Goal: Find specific page/section: Find specific page/section

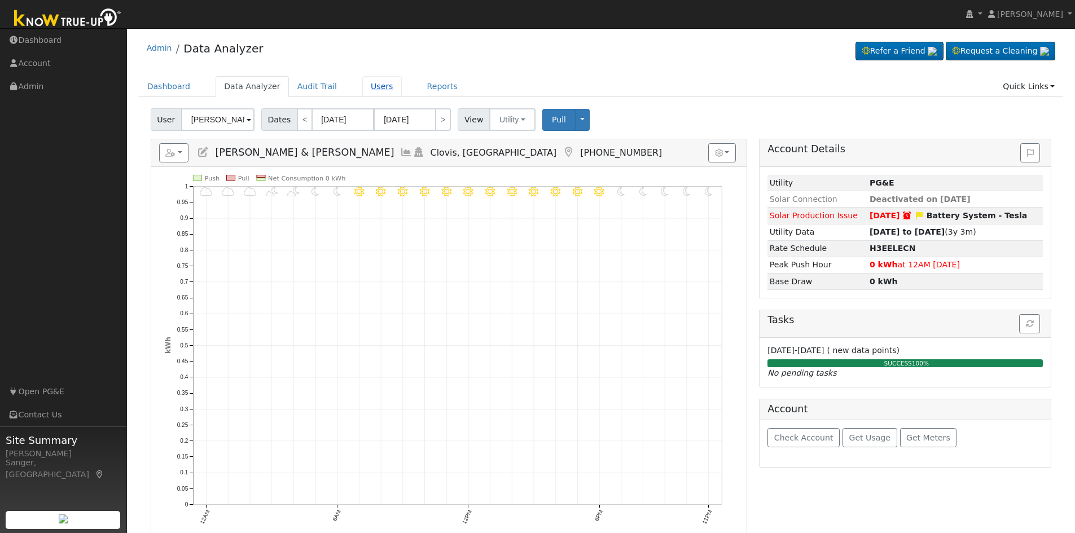
click at [374, 88] on link "Users" at bounding box center [381, 86] width 39 height 21
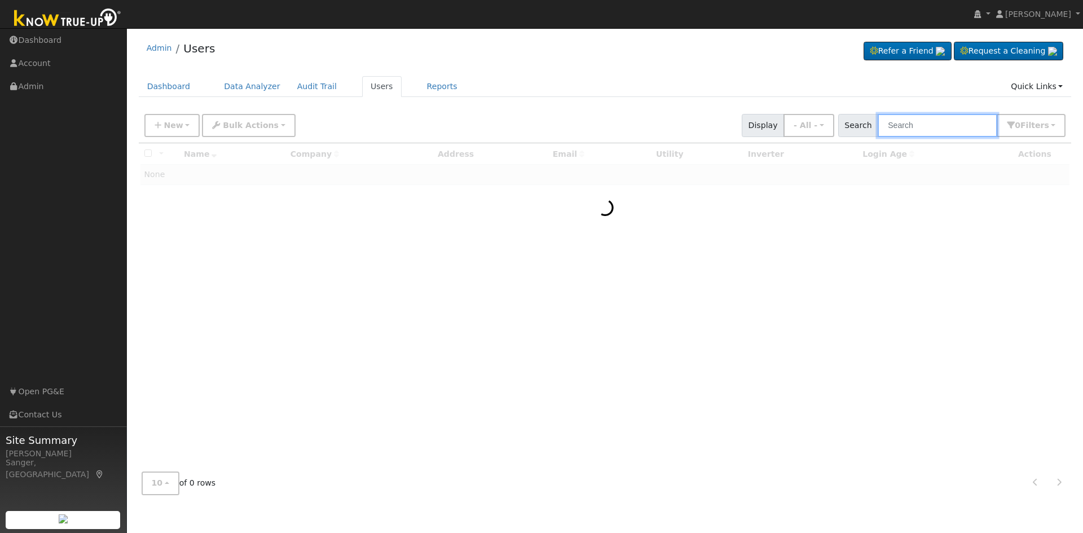
click at [916, 124] on input "text" at bounding box center [938, 125] width 120 height 23
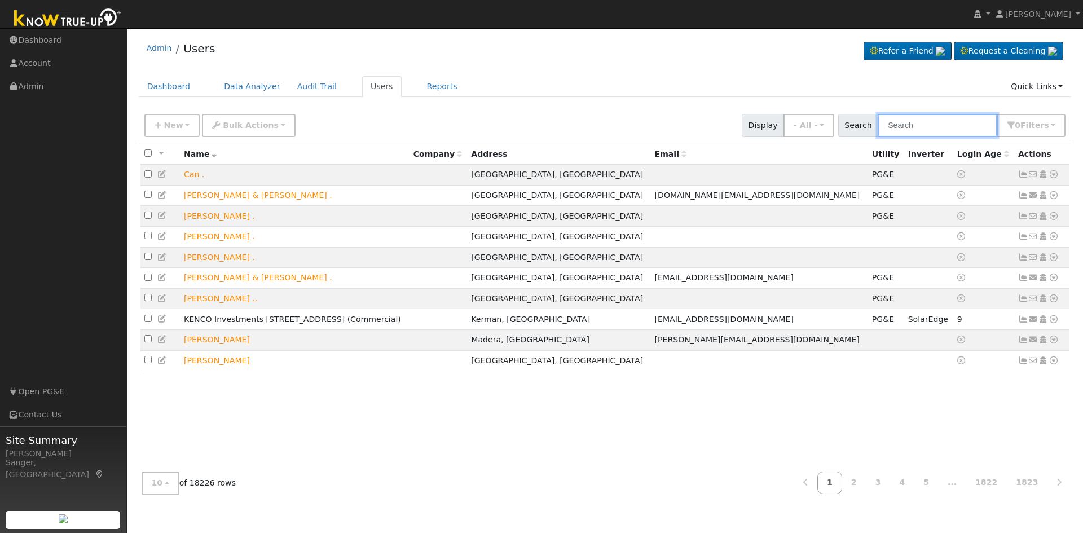
paste input "[PERSON_NAME]"
type input "[PERSON_NAME]"
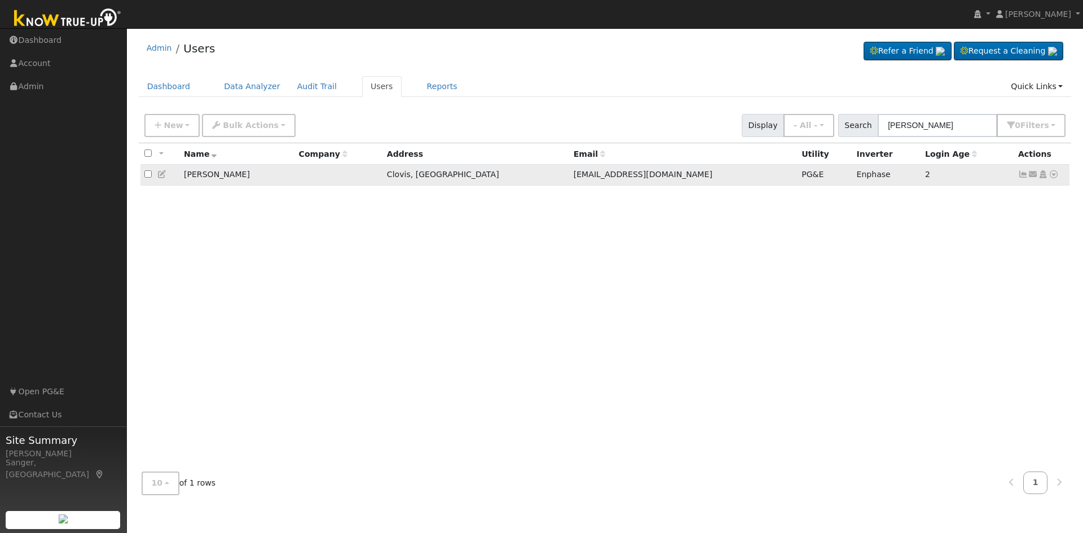
click at [1025, 176] on icon at bounding box center [1023, 174] width 10 height 8
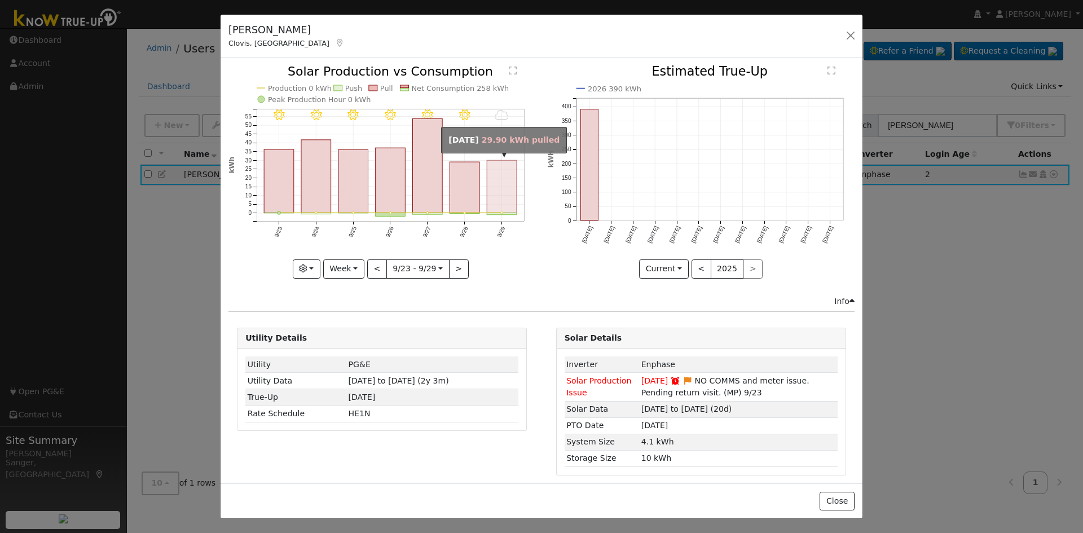
click at [488, 182] on rect "onclick=""" at bounding box center [503, 187] width 30 height 52
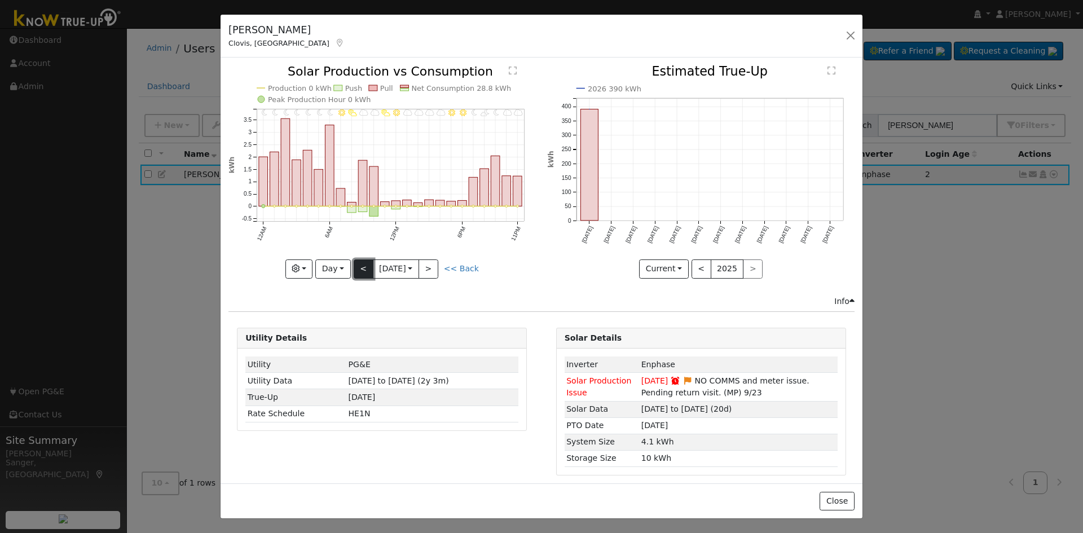
click at [358, 261] on button "<" at bounding box center [364, 269] width 20 height 19
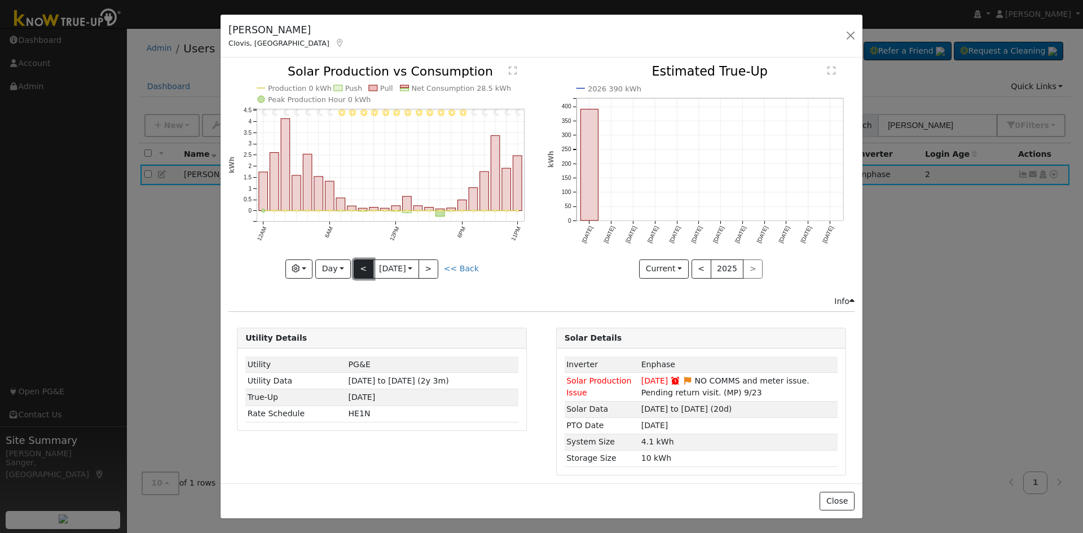
click at [358, 261] on button "<" at bounding box center [364, 269] width 20 height 19
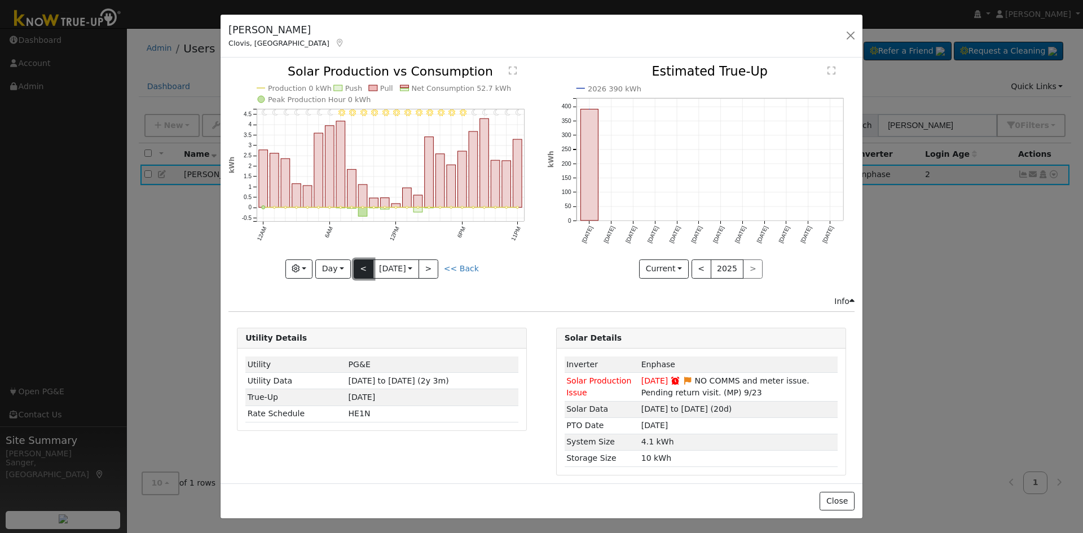
click at [358, 261] on button "<" at bounding box center [364, 269] width 20 height 19
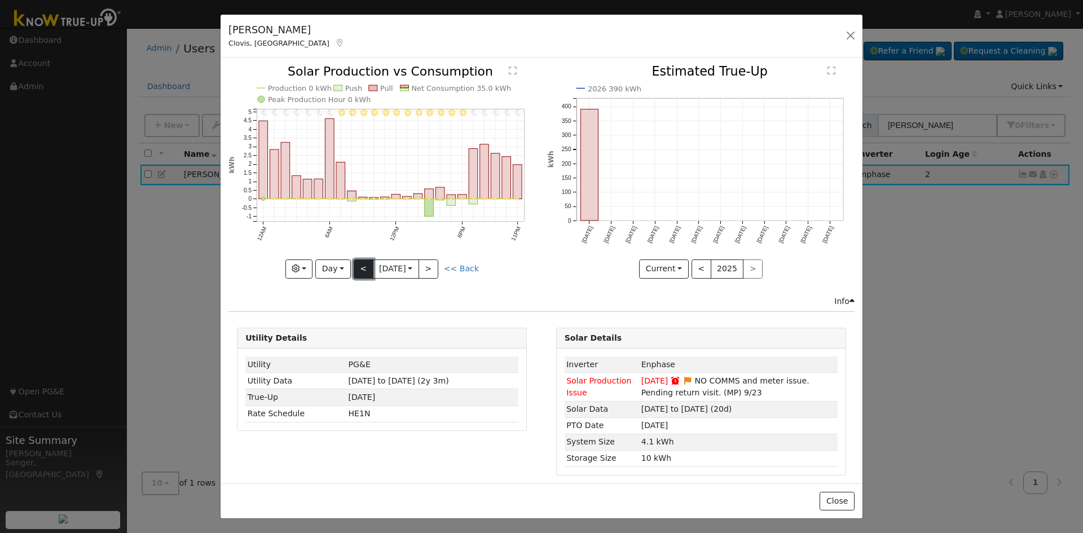
click at [358, 261] on button "<" at bounding box center [364, 269] width 20 height 19
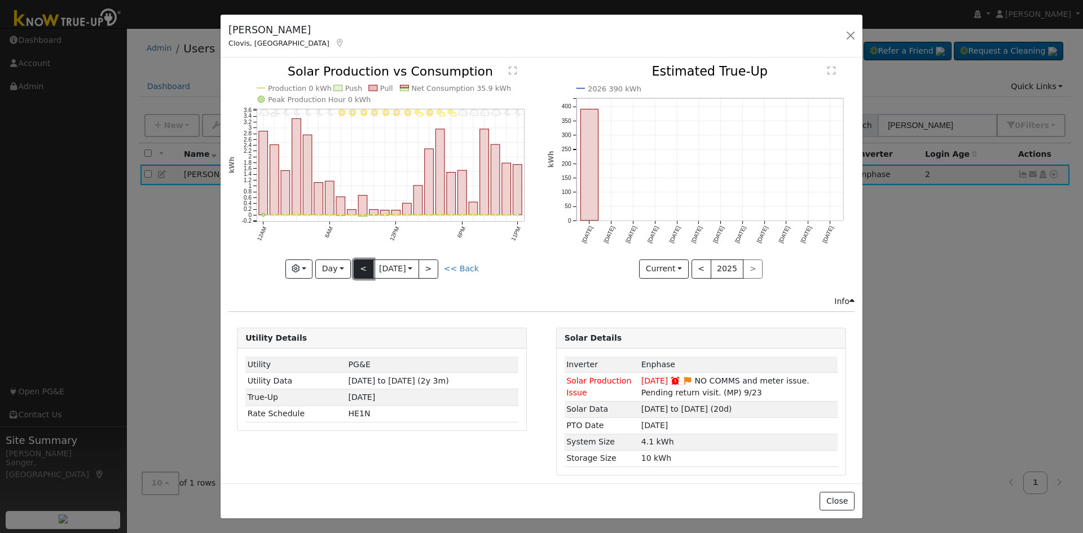
click at [358, 261] on button "<" at bounding box center [364, 269] width 20 height 19
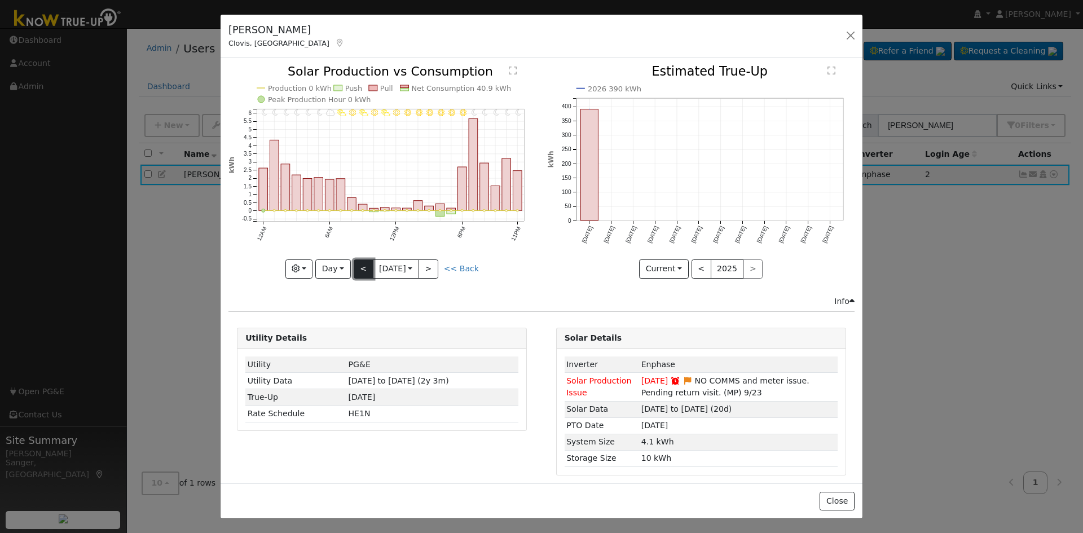
click at [361, 260] on button "<" at bounding box center [364, 269] width 20 height 19
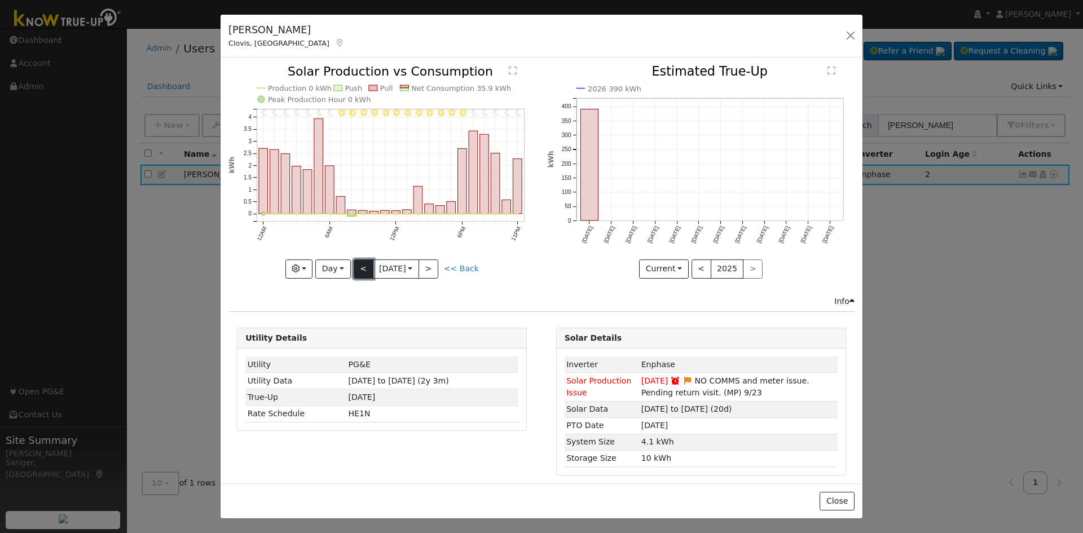
click at [355, 265] on button "<" at bounding box center [364, 269] width 20 height 19
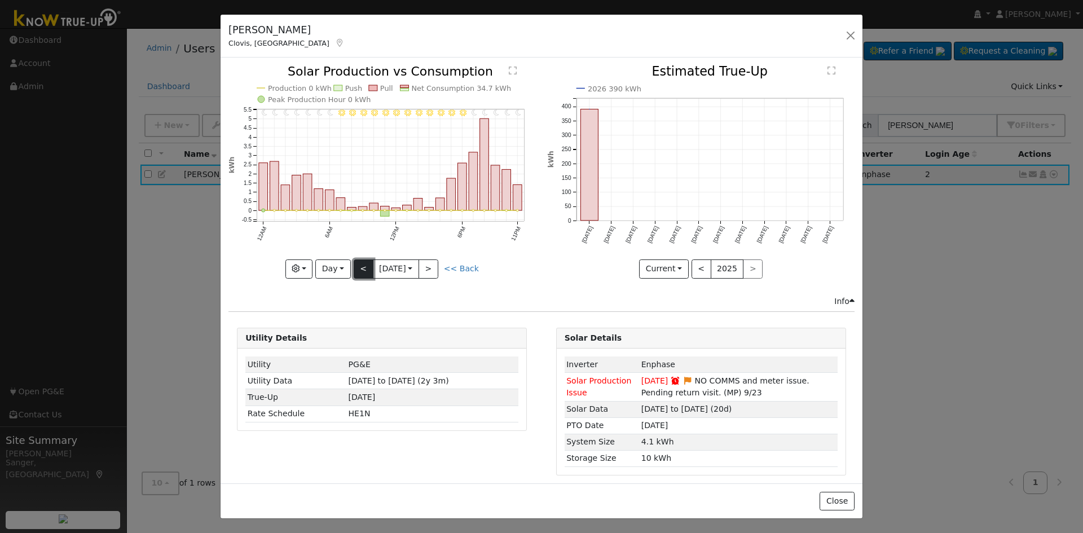
click at [355, 265] on button "<" at bounding box center [364, 269] width 20 height 19
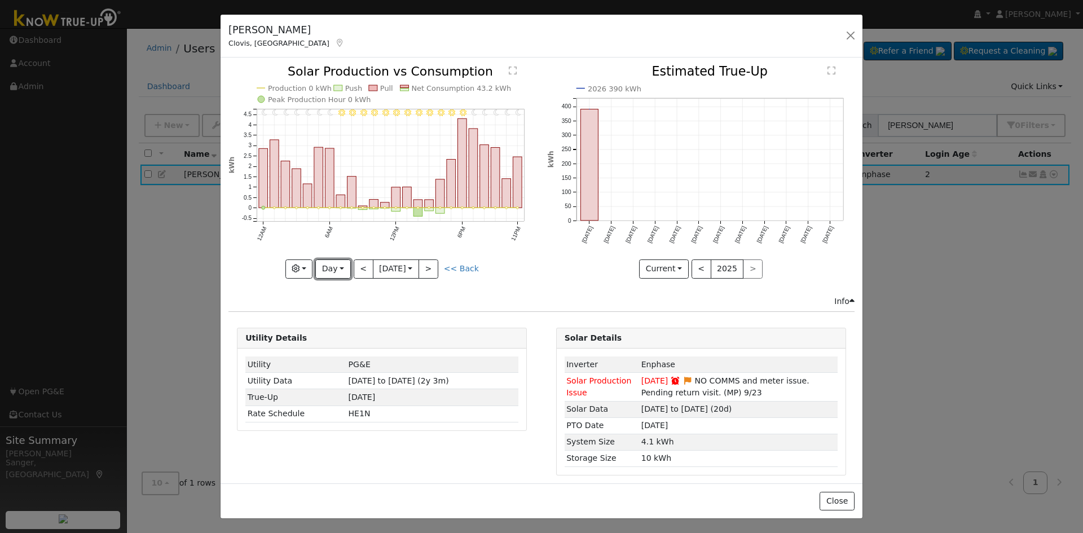
click at [322, 264] on button "Day" at bounding box center [332, 269] width 35 height 19
click at [331, 300] on link "Week" at bounding box center [355, 308] width 78 height 16
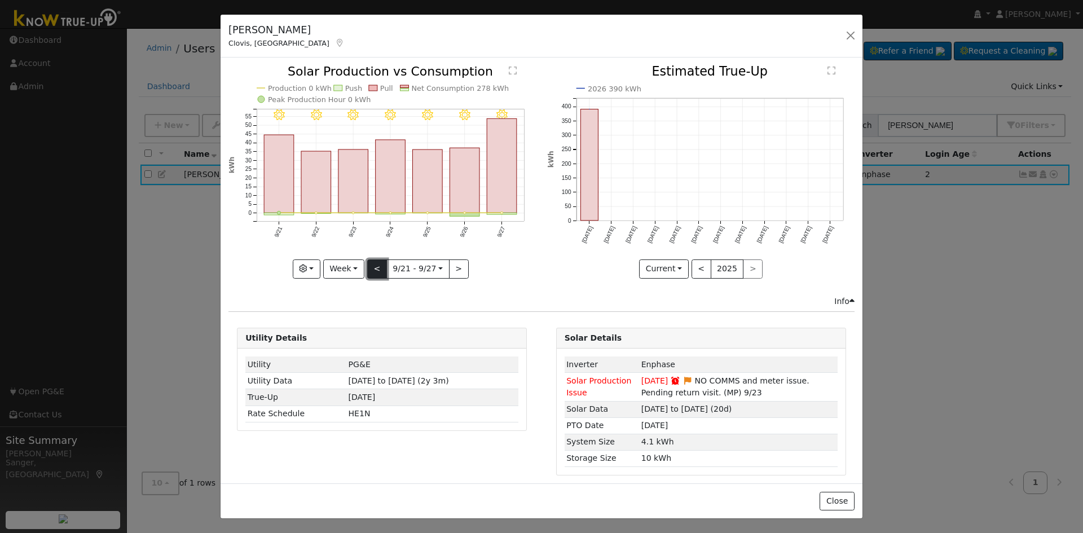
click at [374, 269] on button "<" at bounding box center [377, 269] width 20 height 19
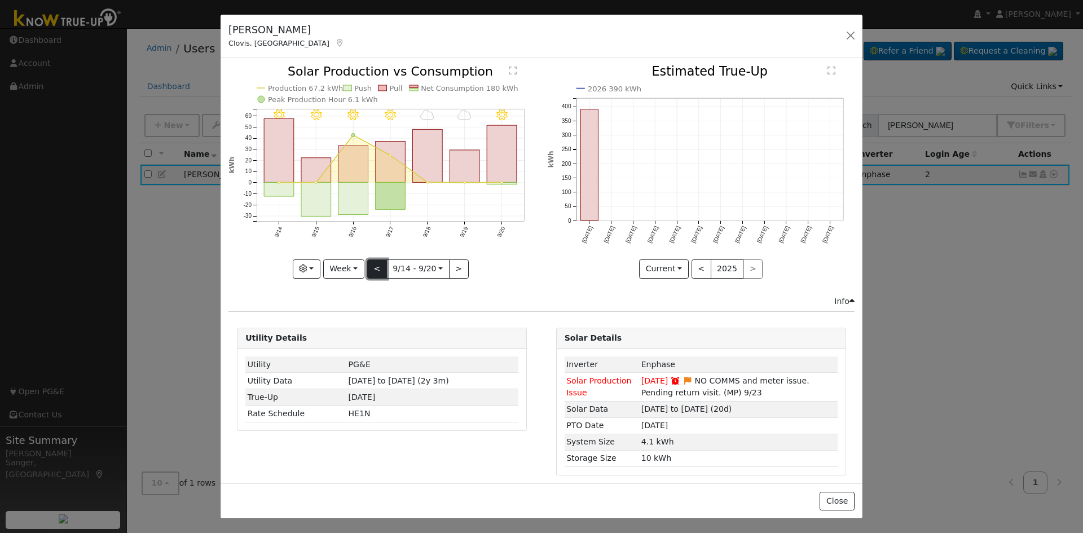
click at [376, 262] on button "<" at bounding box center [377, 269] width 20 height 19
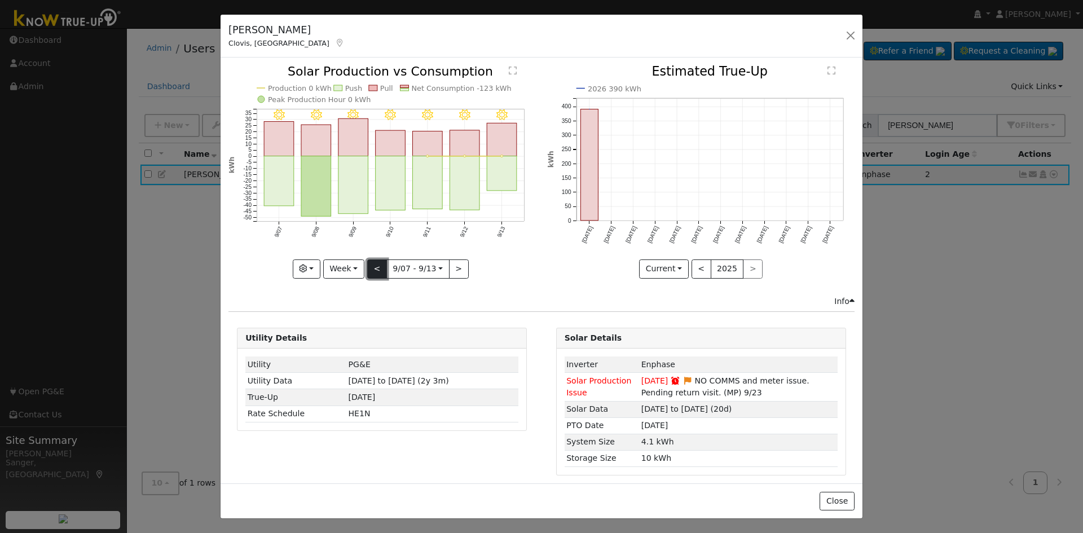
click at [376, 262] on button "<" at bounding box center [377, 269] width 20 height 19
type input "[DATE]"
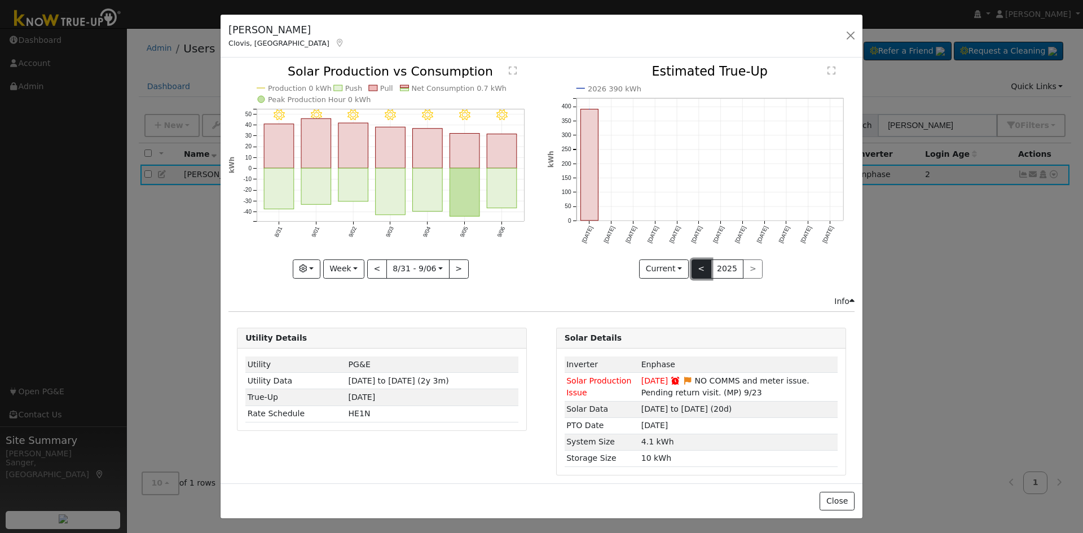
click at [693, 266] on button "<" at bounding box center [702, 269] width 20 height 19
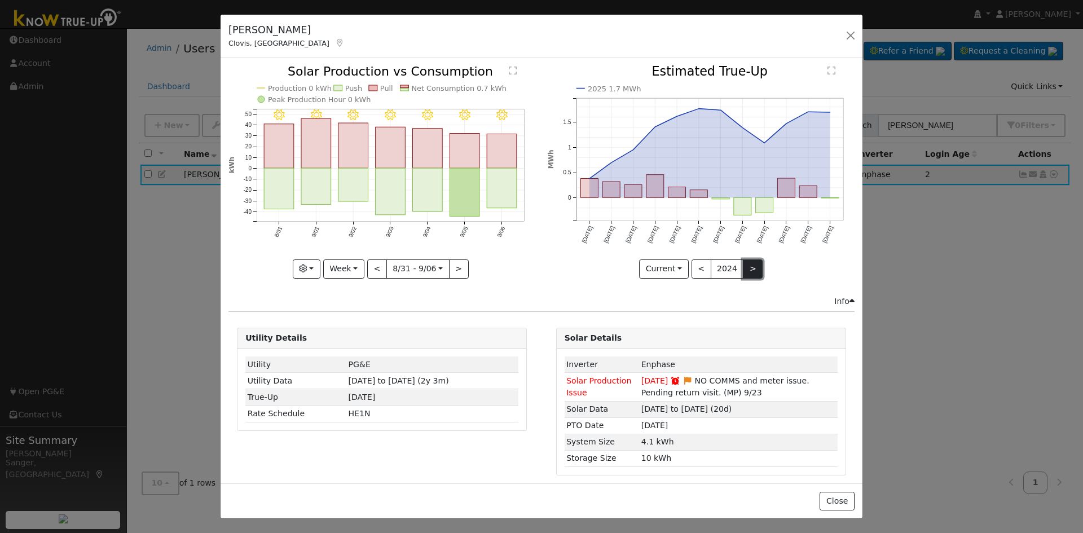
click at [747, 264] on button ">" at bounding box center [753, 269] width 20 height 19
